Goal: Information Seeking & Learning: Learn about a topic

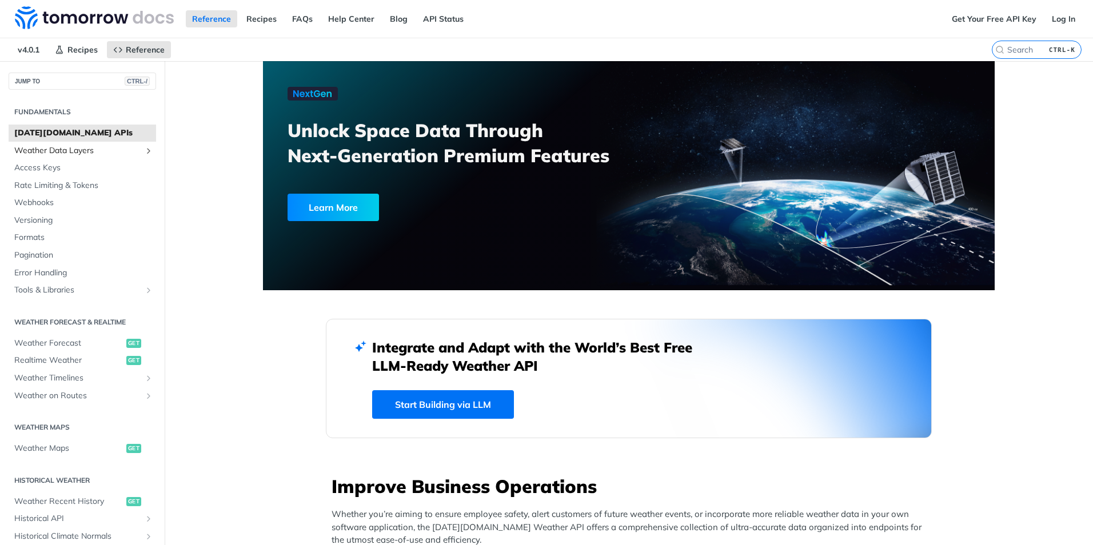
click at [67, 153] on span "Weather Data Layers" at bounding box center [77, 150] width 127 height 11
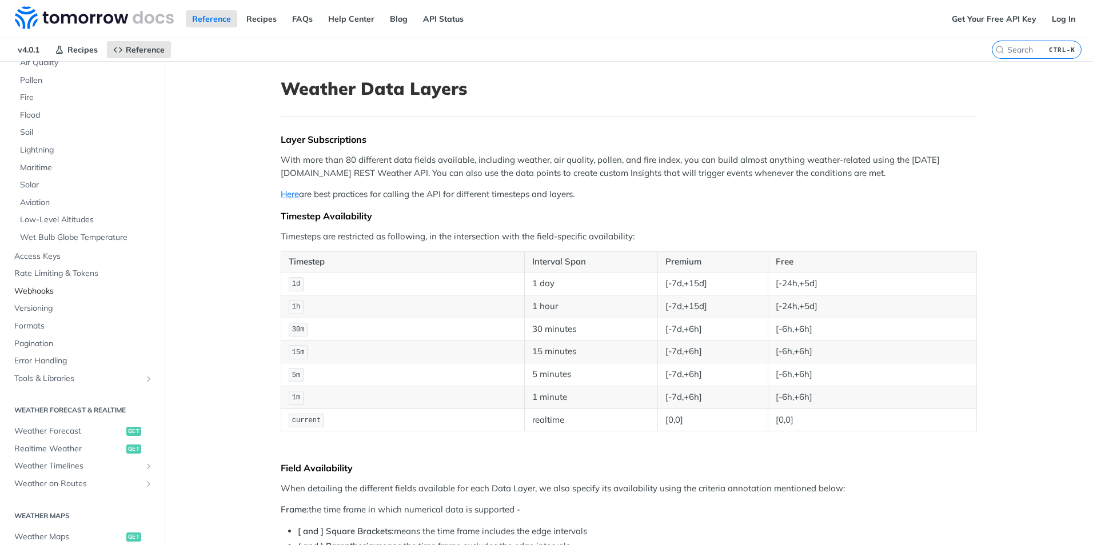
scroll to position [229, 0]
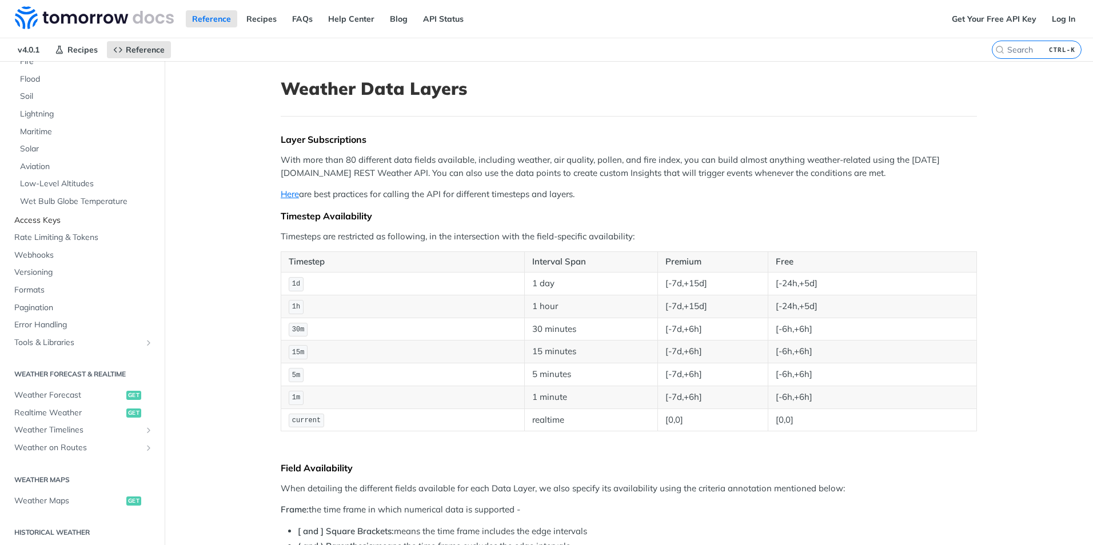
click at [46, 222] on span "Access Keys" at bounding box center [83, 220] width 139 height 11
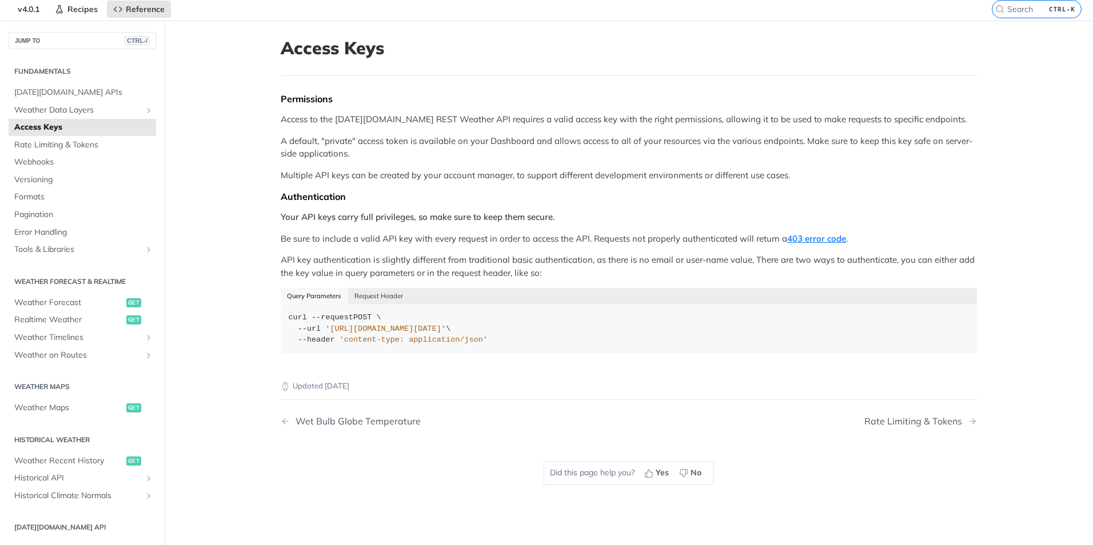
scroll to position [57, 0]
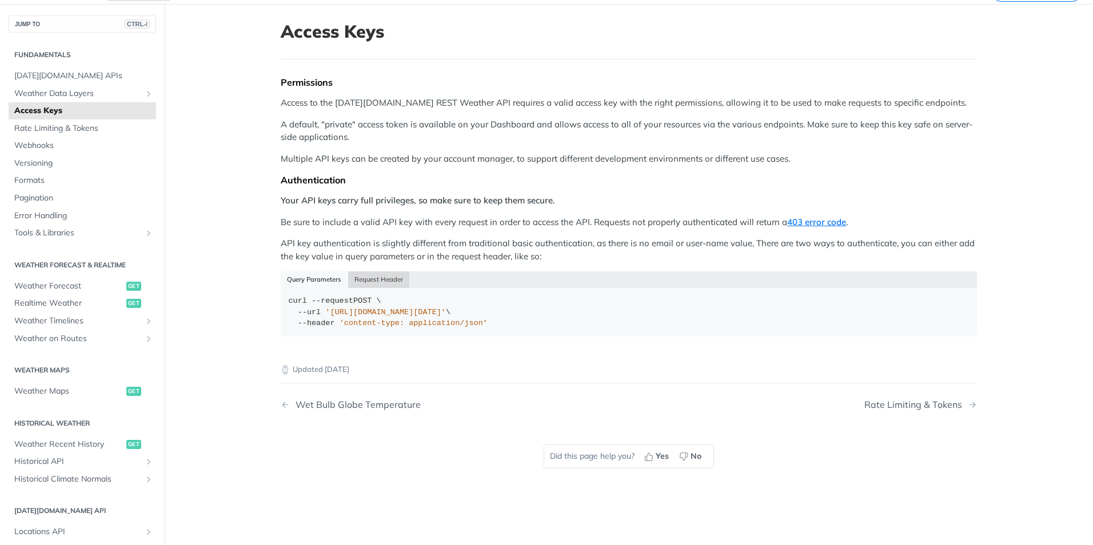
click at [365, 280] on button "Request Header" at bounding box center [379, 280] width 62 height 16
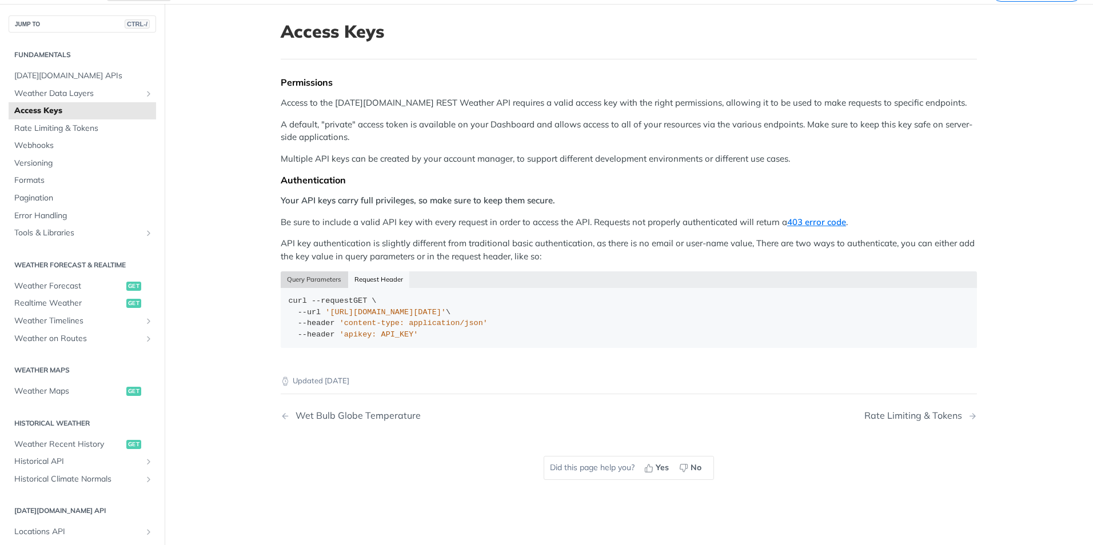
click at [324, 281] on button "Query Parameters" at bounding box center [314, 280] width 67 height 16
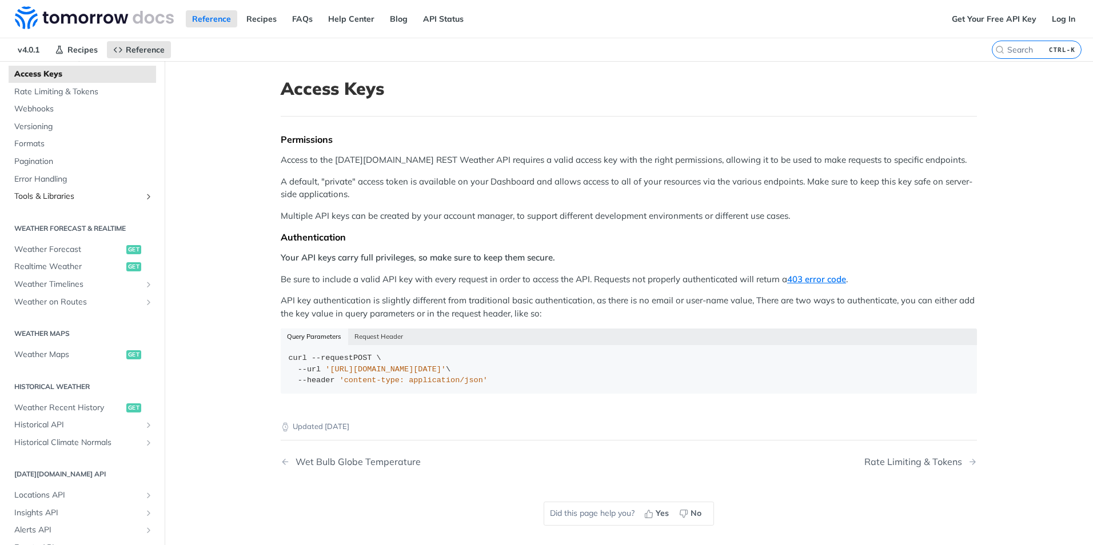
scroll to position [114, 0]
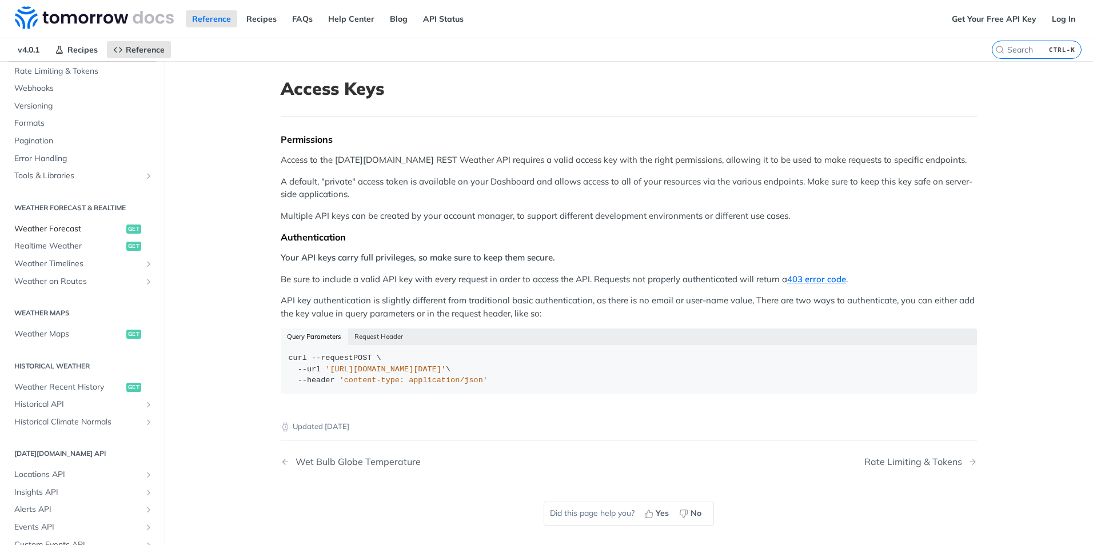
click at [71, 232] on span "Weather Forecast" at bounding box center [68, 229] width 109 height 11
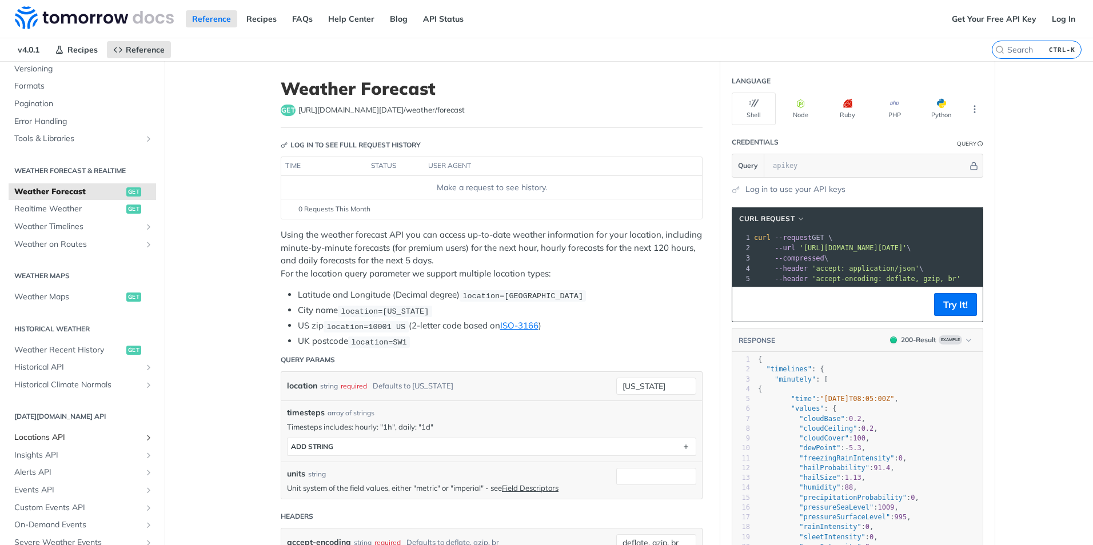
scroll to position [172, 0]
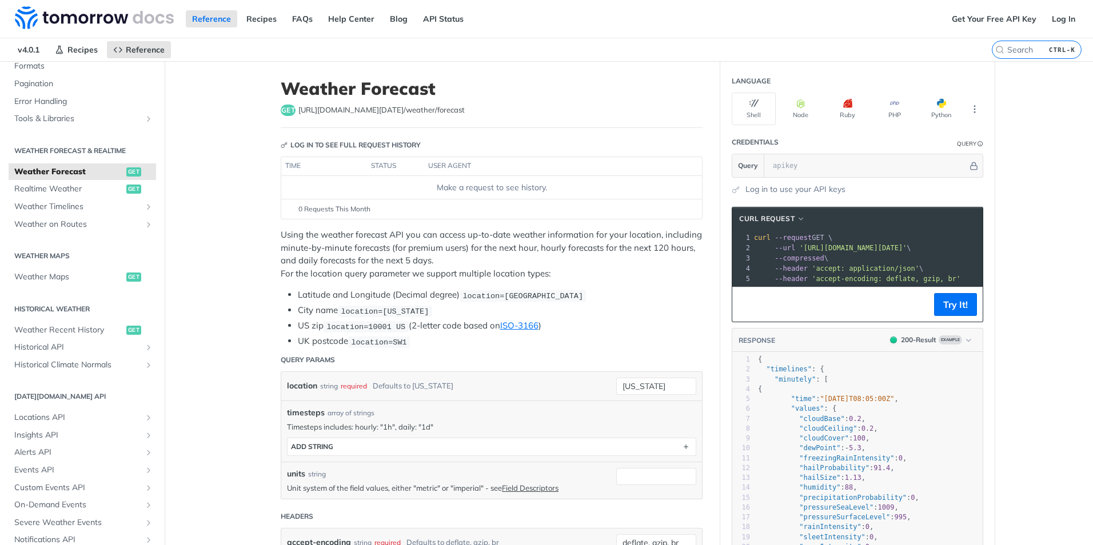
click at [55, 399] on h2 "[DATE][DOMAIN_NAME] API" at bounding box center [82, 397] width 147 height 10
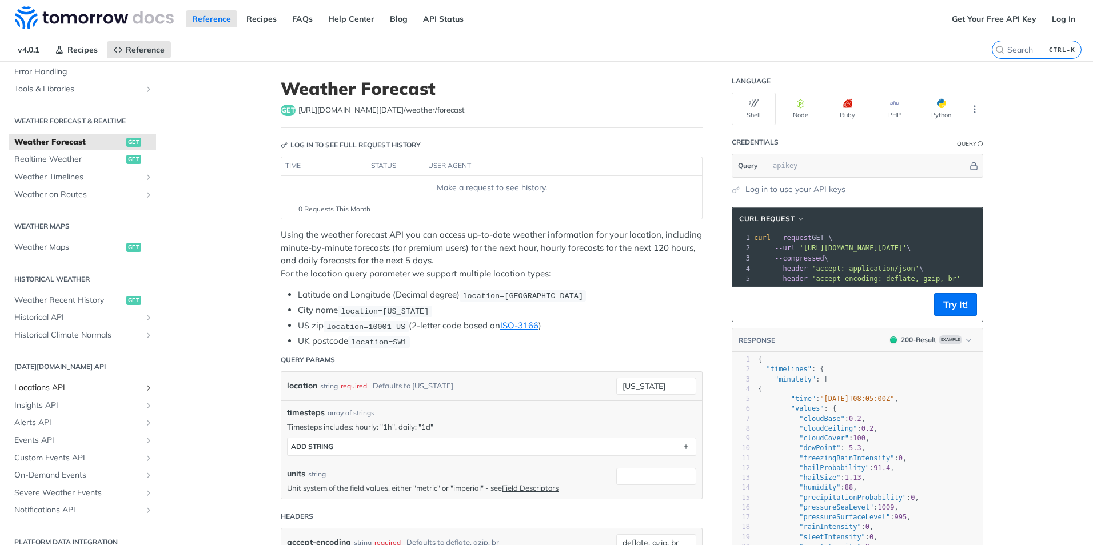
scroll to position [214, 0]
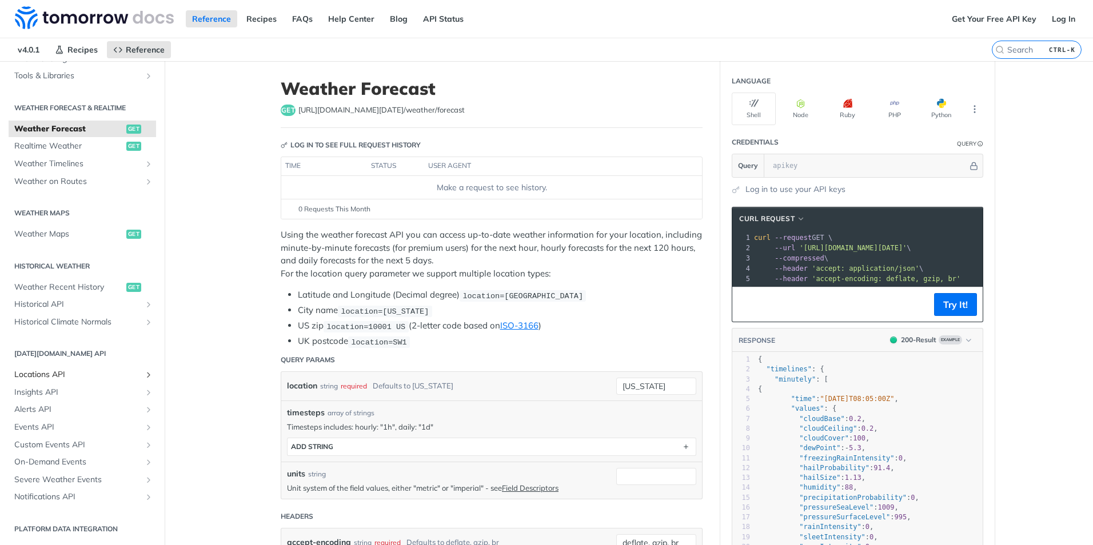
click at [56, 373] on span "Locations API" at bounding box center [77, 374] width 127 height 11
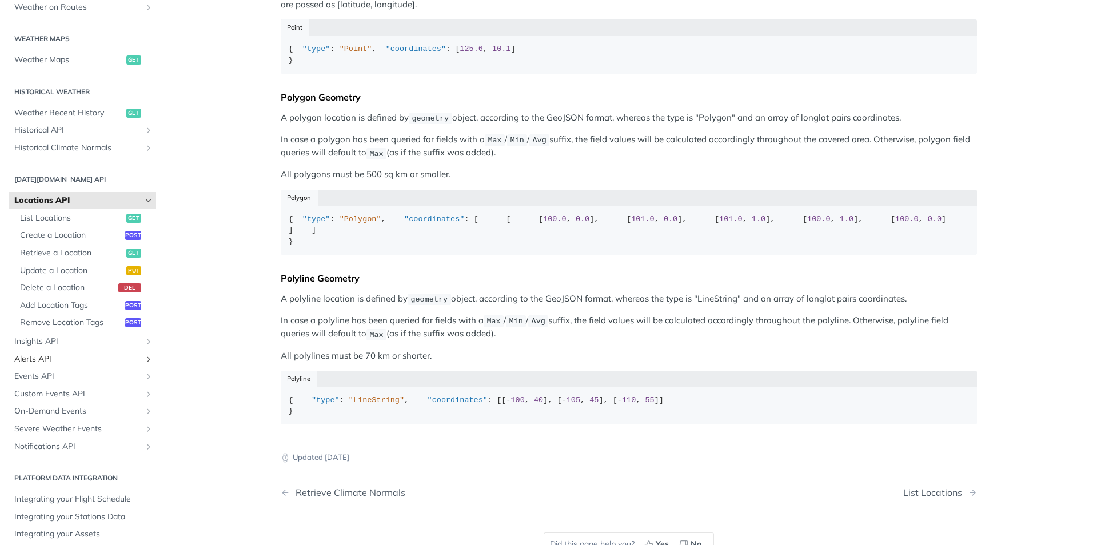
scroll to position [329, 0]
click at [50, 395] on span "Custom Events API" at bounding box center [77, 393] width 127 height 11
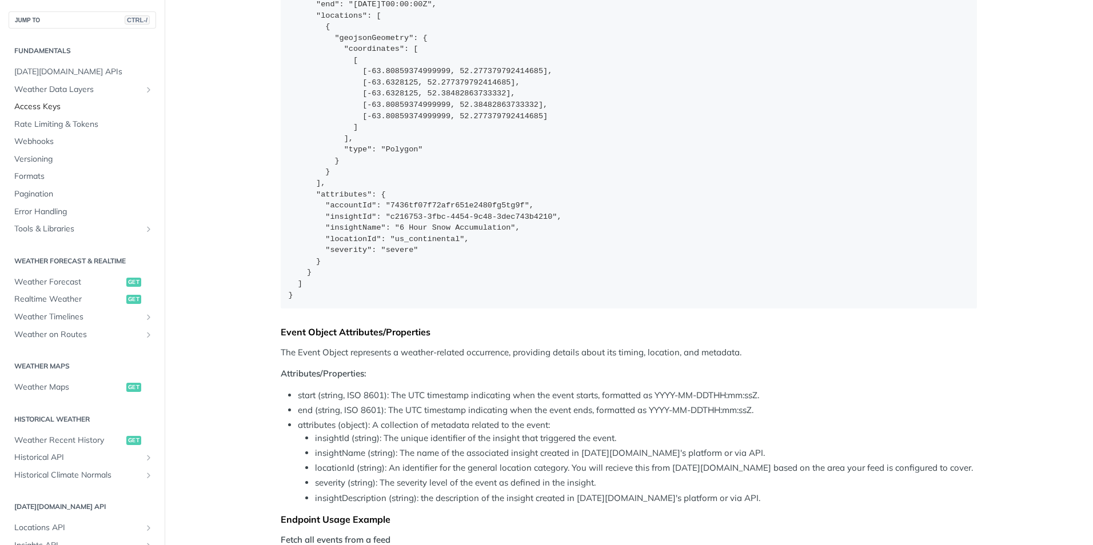
scroll to position [629, 0]
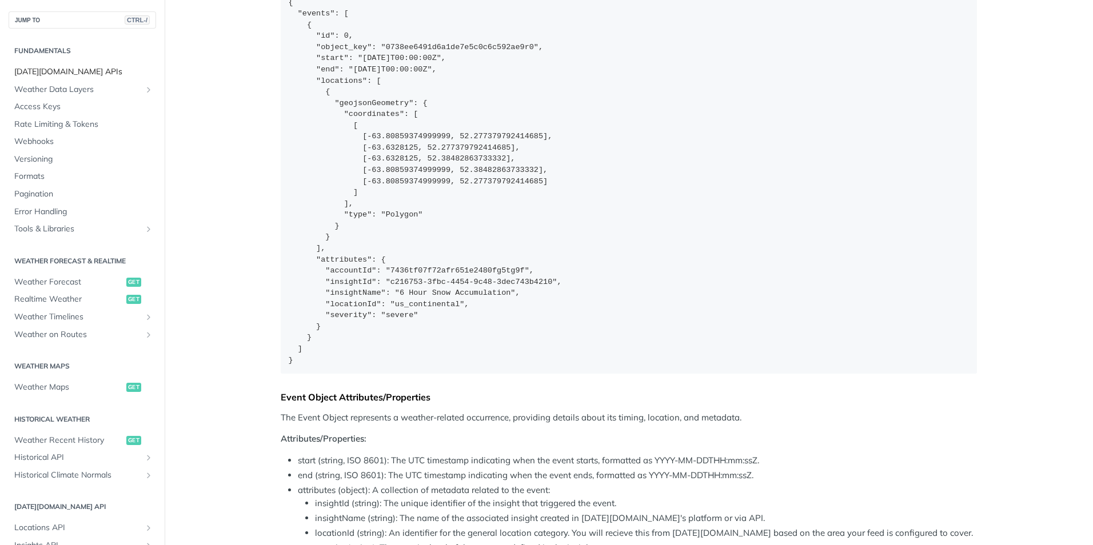
click at [67, 75] on span "[DATE][DOMAIN_NAME] APIs" at bounding box center [83, 71] width 139 height 11
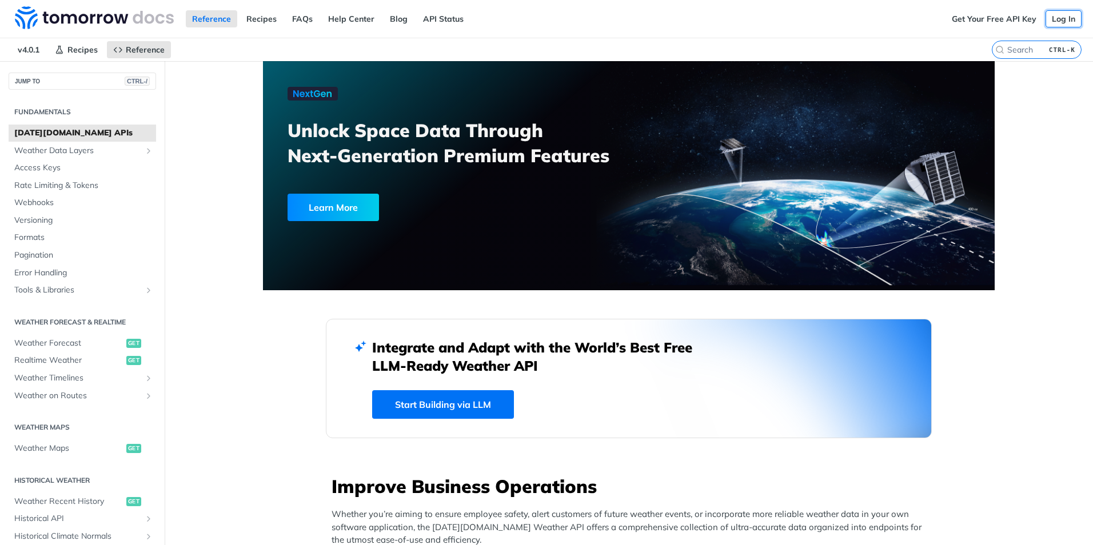
click at [1060, 21] on link "Log In" at bounding box center [1064, 18] width 36 height 17
